Goal: Information Seeking & Learning: Compare options

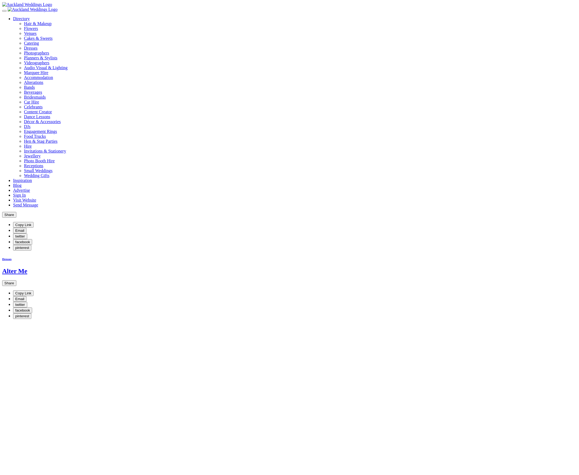
click at [30, 20] on link "Directory" at bounding box center [21, 18] width 17 height 5
drag, startPoint x: 523, startPoint y: 221, endPoint x: 513, endPoint y: 212, distance: 14.4
click at [30, 17] on link "Directory" at bounding box center [21, 18] width 17 height 5
click at [350, 36] on div "Venues" at bounding box center [300, 33] width 553 height 5
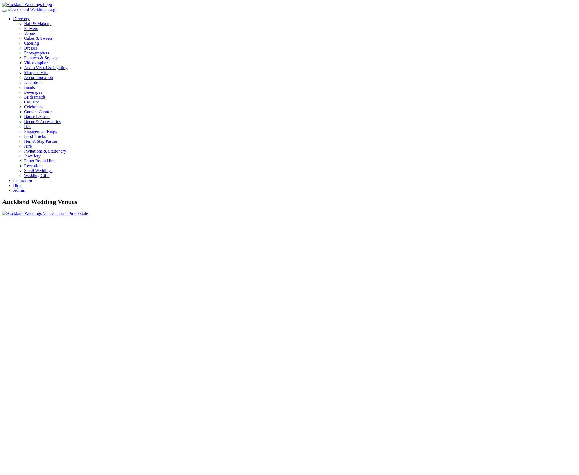
click at [88, 211] on img at bounding box center [45, 213] width 86 height 5
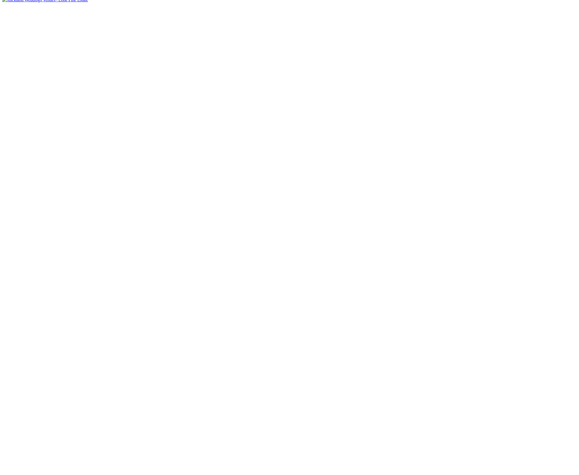
scroll to position [301, 0]
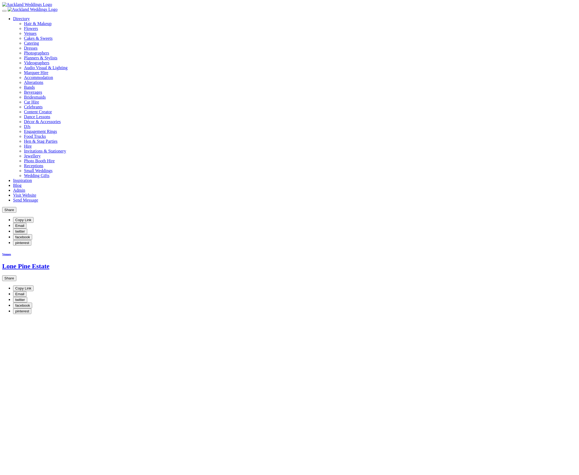
scroll to position [141, 0]
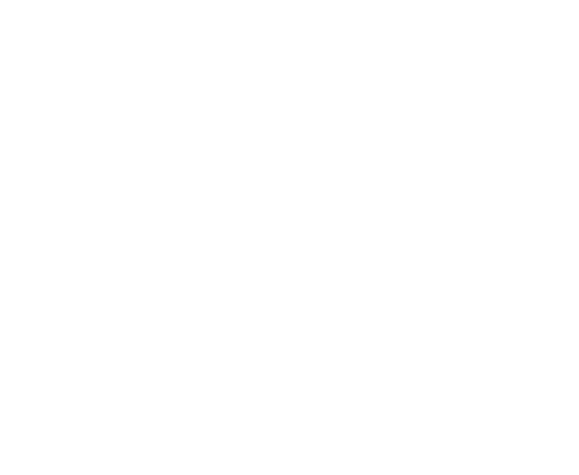
scroll to position [463, 0]
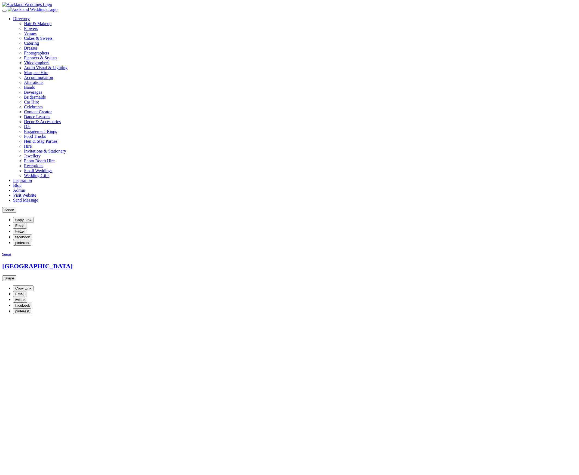
scroll to position [462, 0]
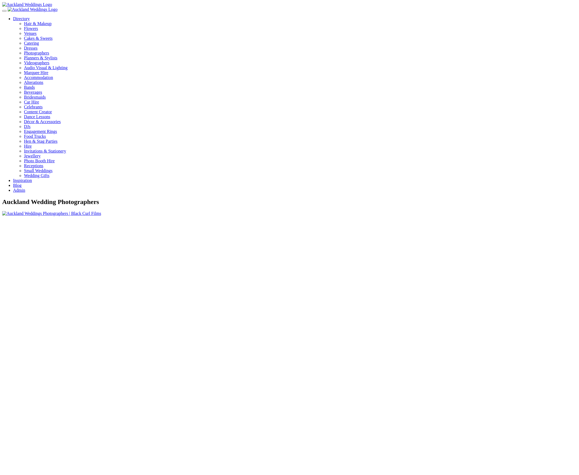
click at [101, 211] on img at bounding box center [51, 213] width 99 height 5
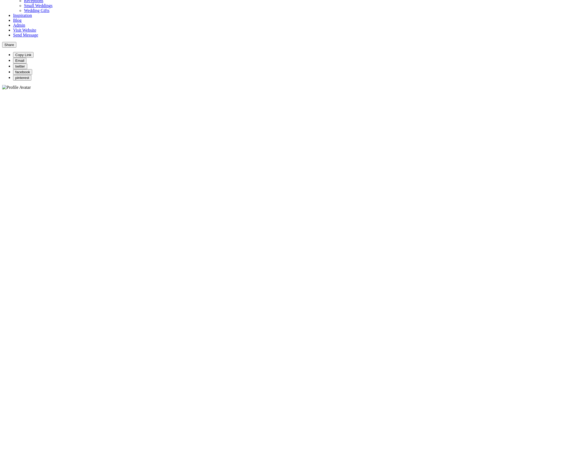
scroll to position [189, 0]
